Goal: Task Accomplishment & Management: Complete application form

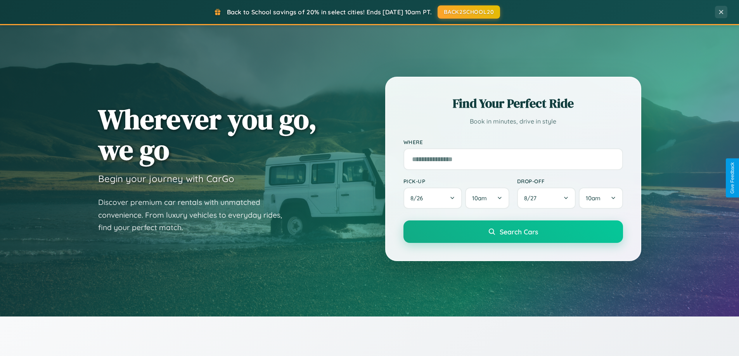
scroll to position [1492, 0]
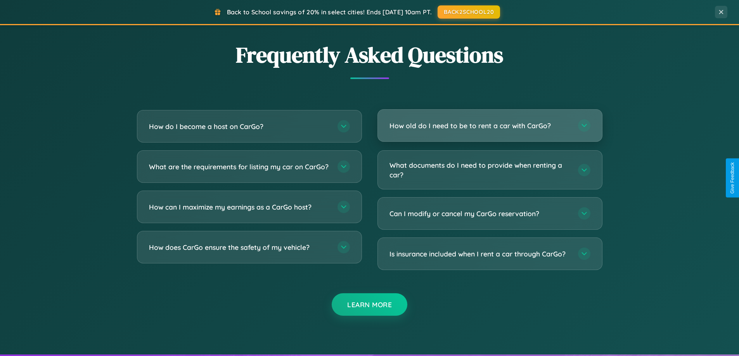
click at [489, 126] on h3 "How old do I need to be to rent a car with CarGo?" at bounding box center [479, 126] width 181 height 10
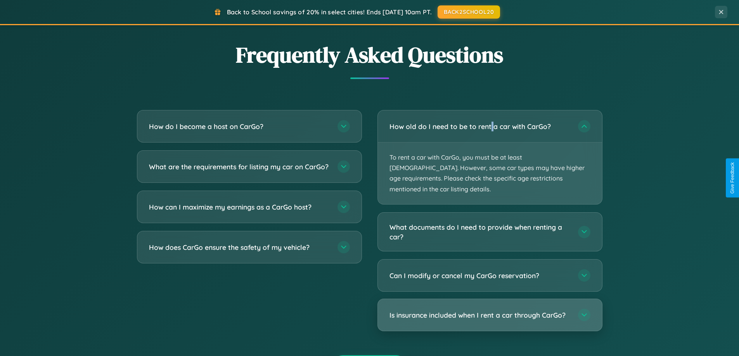
click at [489, 311] on h3 "Is insurance included when I rent a car through CarGo?" at bounding box center [479, 316] width 181 height 10
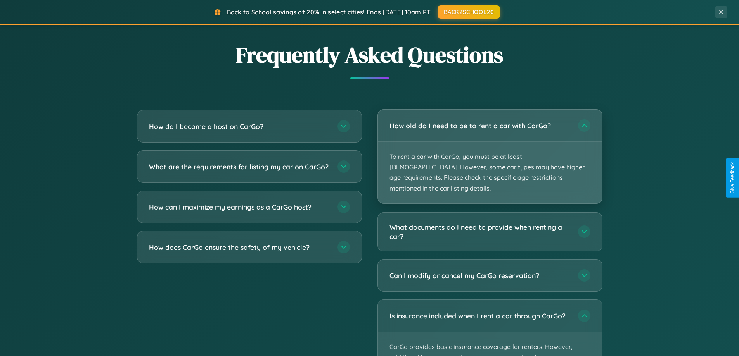
click at [489, 152] on p "To rent a car with CarGo, you must be at least [DEMOGRAPHIC_DATA]. However, som…" at bounding box center [490, 173] width 224 height 62
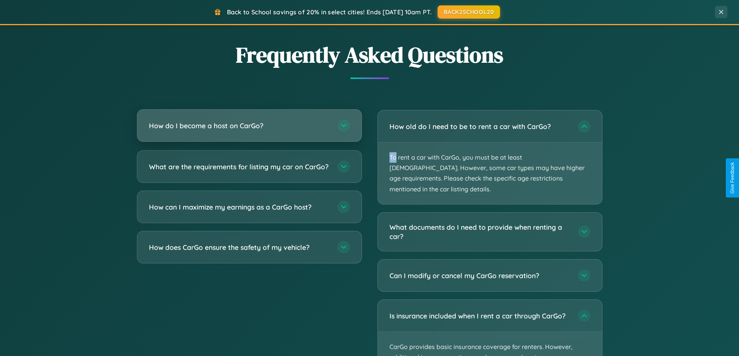
click at [249, 126] on h3 "How do I become a host on CarGo?" at bounding box center [239, 126] width 181 height 10
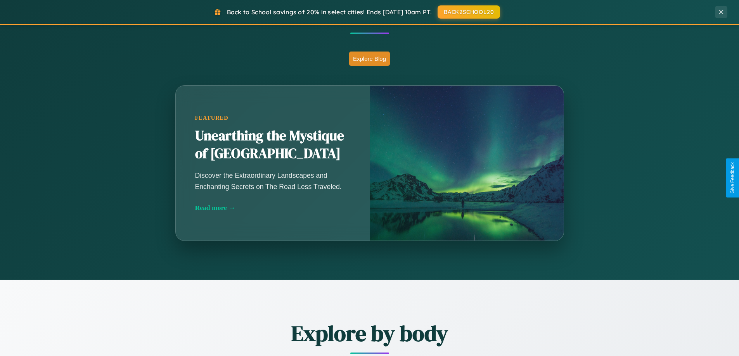
scroll to position [334, 0]
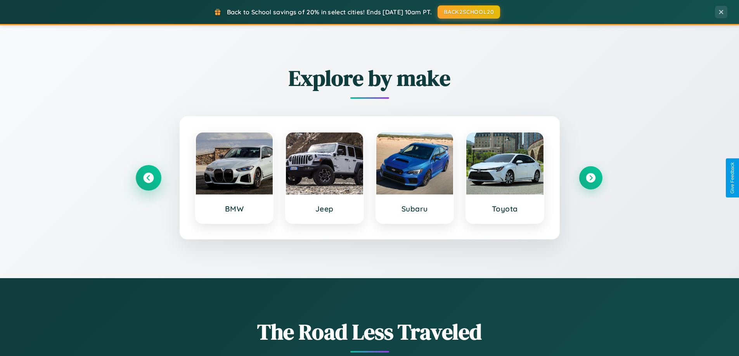
click at [148, 178] on icon at bounding box center [148, 178] width 10 height 10
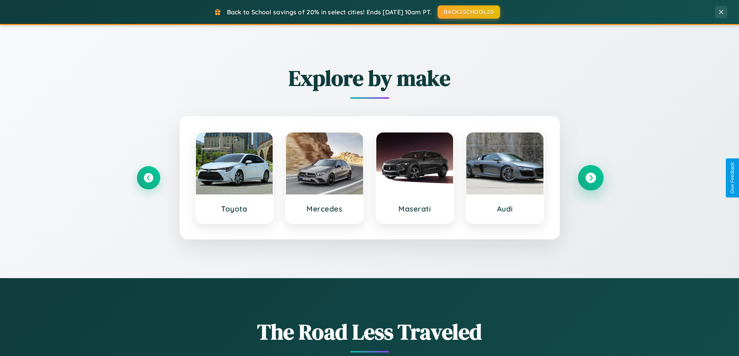
click at [590, 178] on icon at bounding box center [590, 178] width 10 height 10
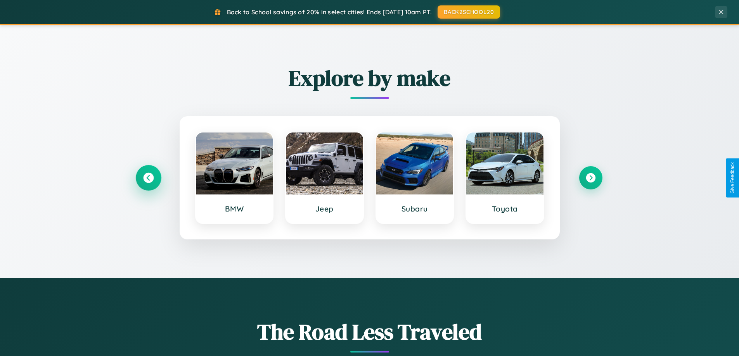
click at [148, 178] on icon at bounding box center [148, 178] width 10 height 10
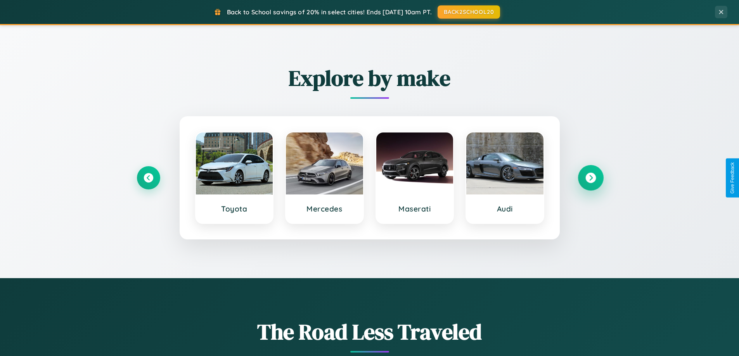
click at [590, 178] on icon at bounding box center [590, 178] width 10 height 10
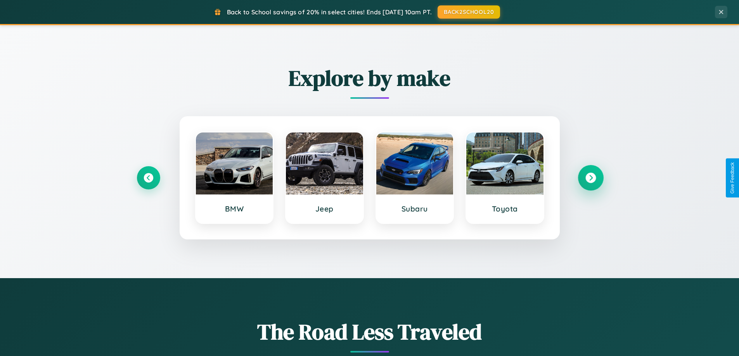
click at [590, 178] on icon at bounding box center [590, 178] width 10 height 10
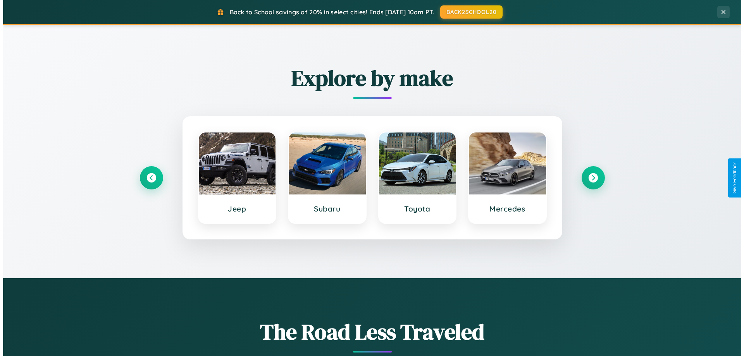
scroll to position [0, 0]
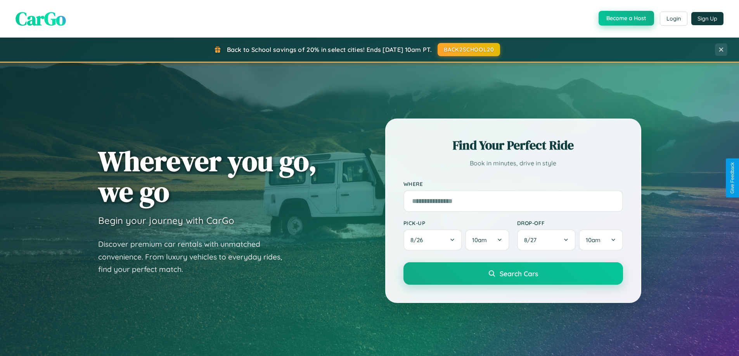
click at [625, 19] on button "Become a Host" at bounding box center [625, 18] width 55 height 15
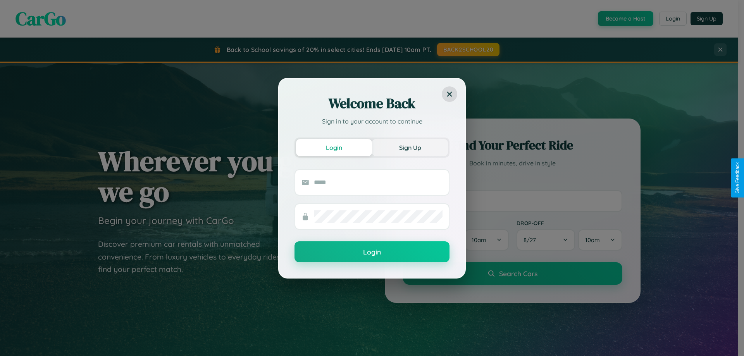
click at [410, 147] on button "Sign Up" at bounding box center [410, 147] width 76 height 17
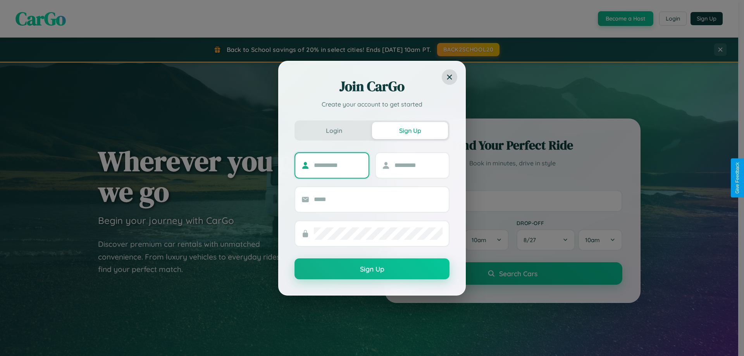
click at [338, 165] on input "text" at bounding box center [338, 165] width 48 height 12
type input "*****"
click at [418, 165] on input "text" at bounding box center [419, 165] width 48 height 12
type input "******"
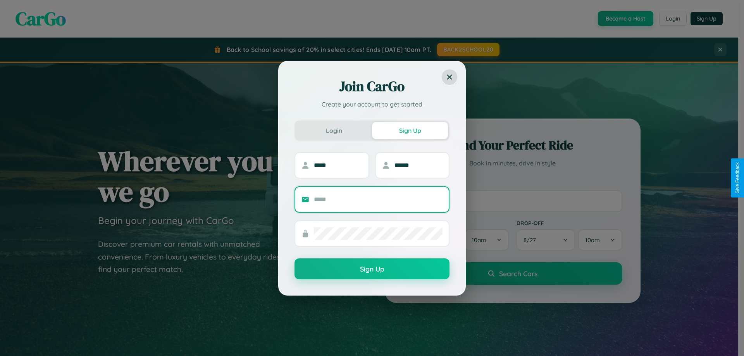
click at [378, 199] on input "text" at bounding box center [378, 199] width 129 height 12
type input "**********"
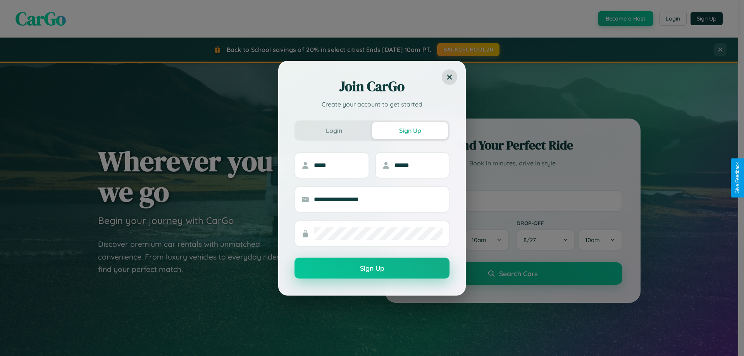
click at [372, 269] on button "Sign Up" at bounding box center [372, 268] width 155 height 21
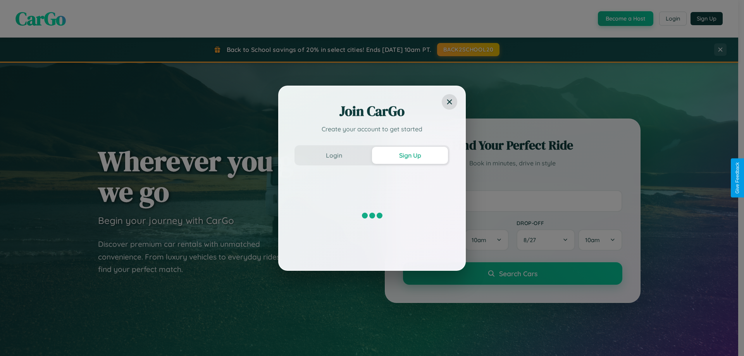
click at [625, 19] on div "Join CarGo Create your account to get started Login Sign Up" at bounding box center [372, 178] width 744 height 356
